Goal: Information Seeking & Learning: Learn about a topic

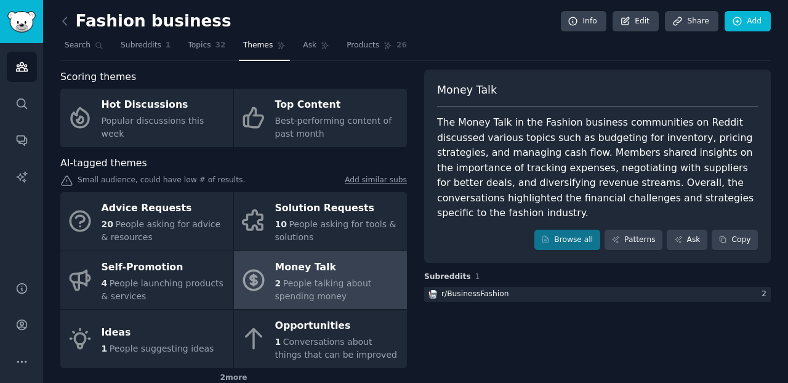
scroll to position [68, 0]
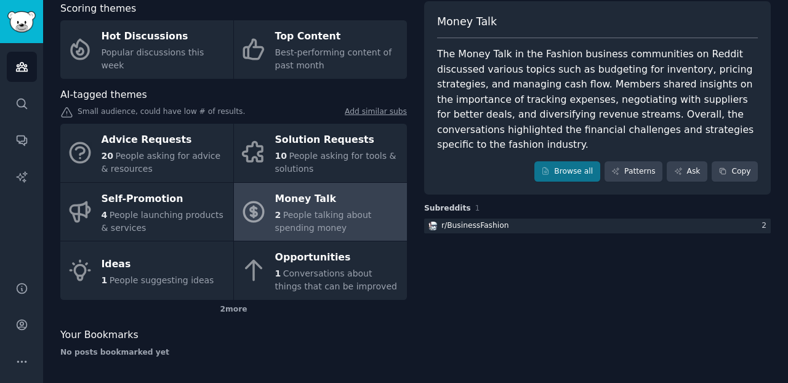
click at [319, 171] on div "10 People asking for tools & solutions" at bounding box center [338, 163] width 126 height 26
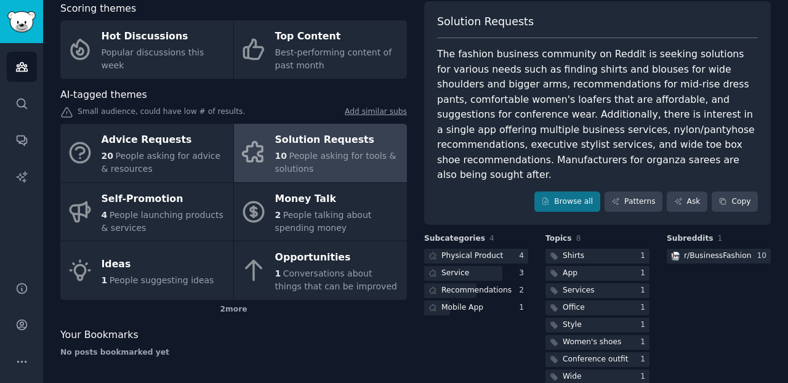
click at [160, 160] on span "People asking for advice & resources" at bounding box center [161, 162] width 119 height 23
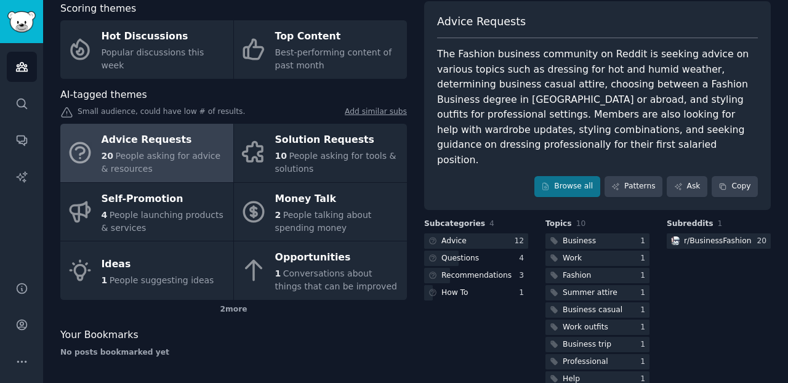
click at [169, 236] on link "Self-Promotion 4 People launching products & services" at bounding box center [146, 212] width 173 height 59
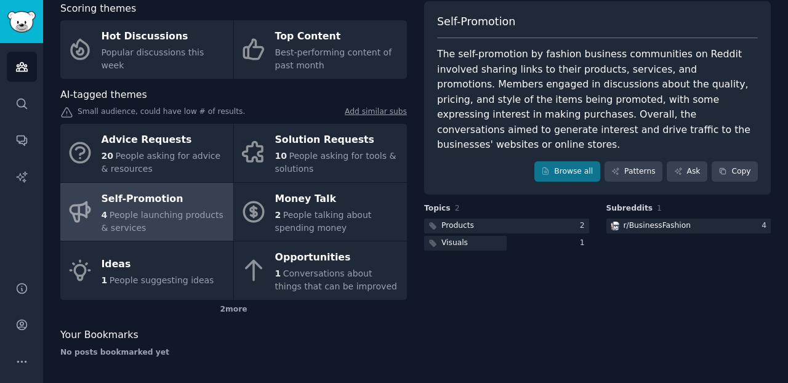
click at [239, 312] on div "2 more" at bounding box center [233, 310] width 347 height 20
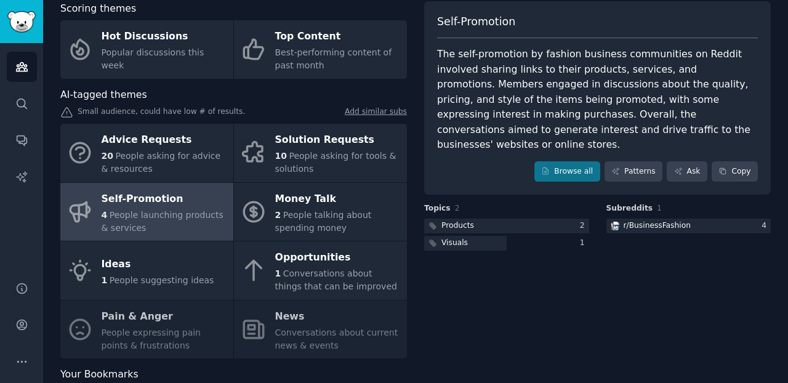
click at [299, 274] on span "Conversations about things that can be improved" at bounding box center [336, 280] width 122 height 23
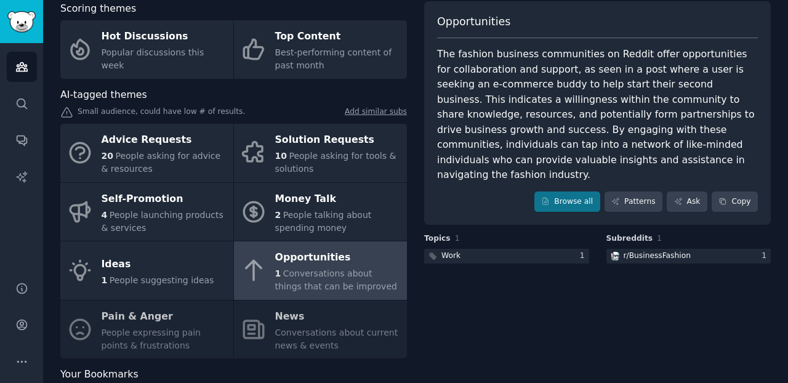
click at [299, 274] on span "Conversations about things that can be improved" at bounding box center [336, 280] width 122 height 23
